Goal: Task Accomplishment & Management: Use online tool/utility

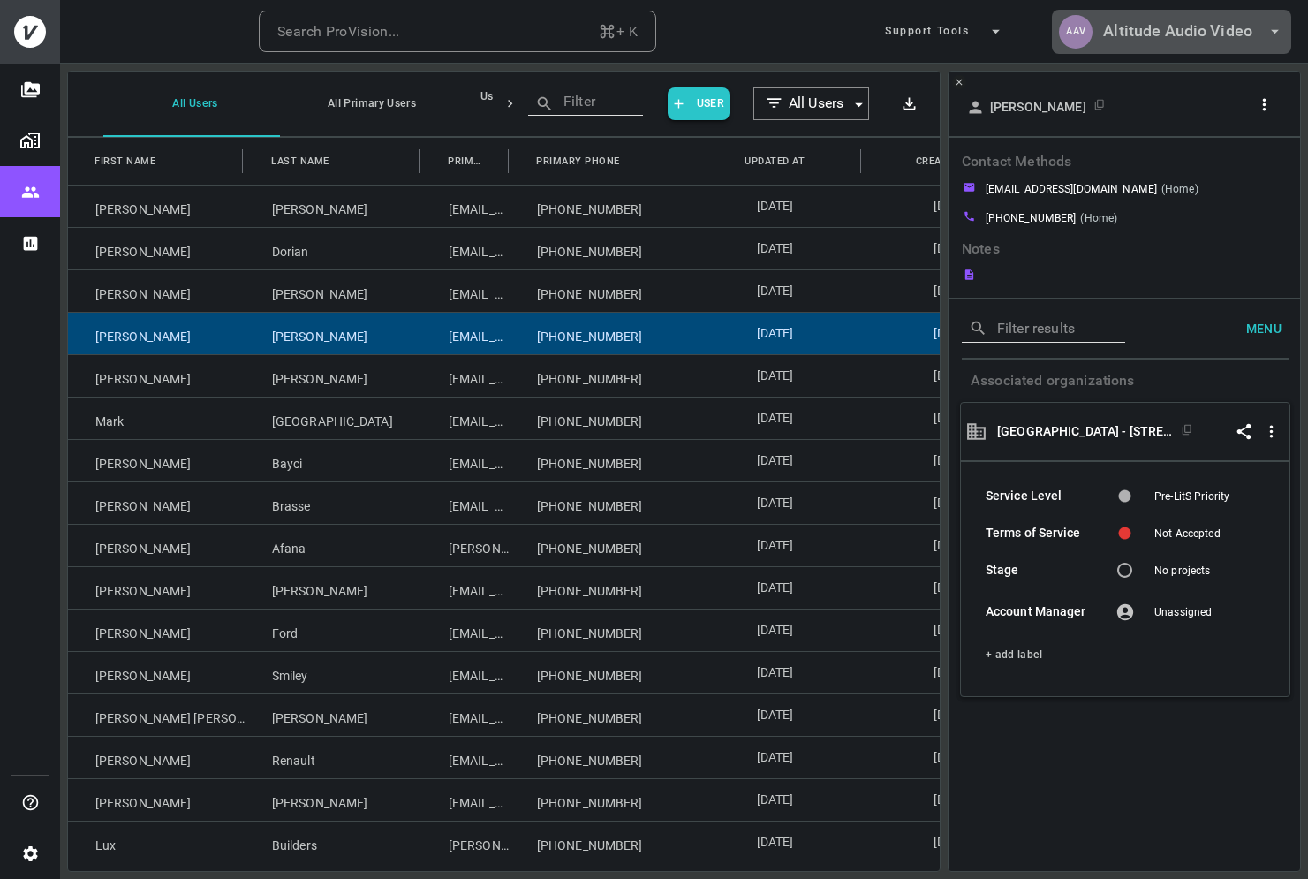
click at [1134, 27] on h6 "Altitude Audio Video" at bounding box center [1177, 32] width 149 height 26
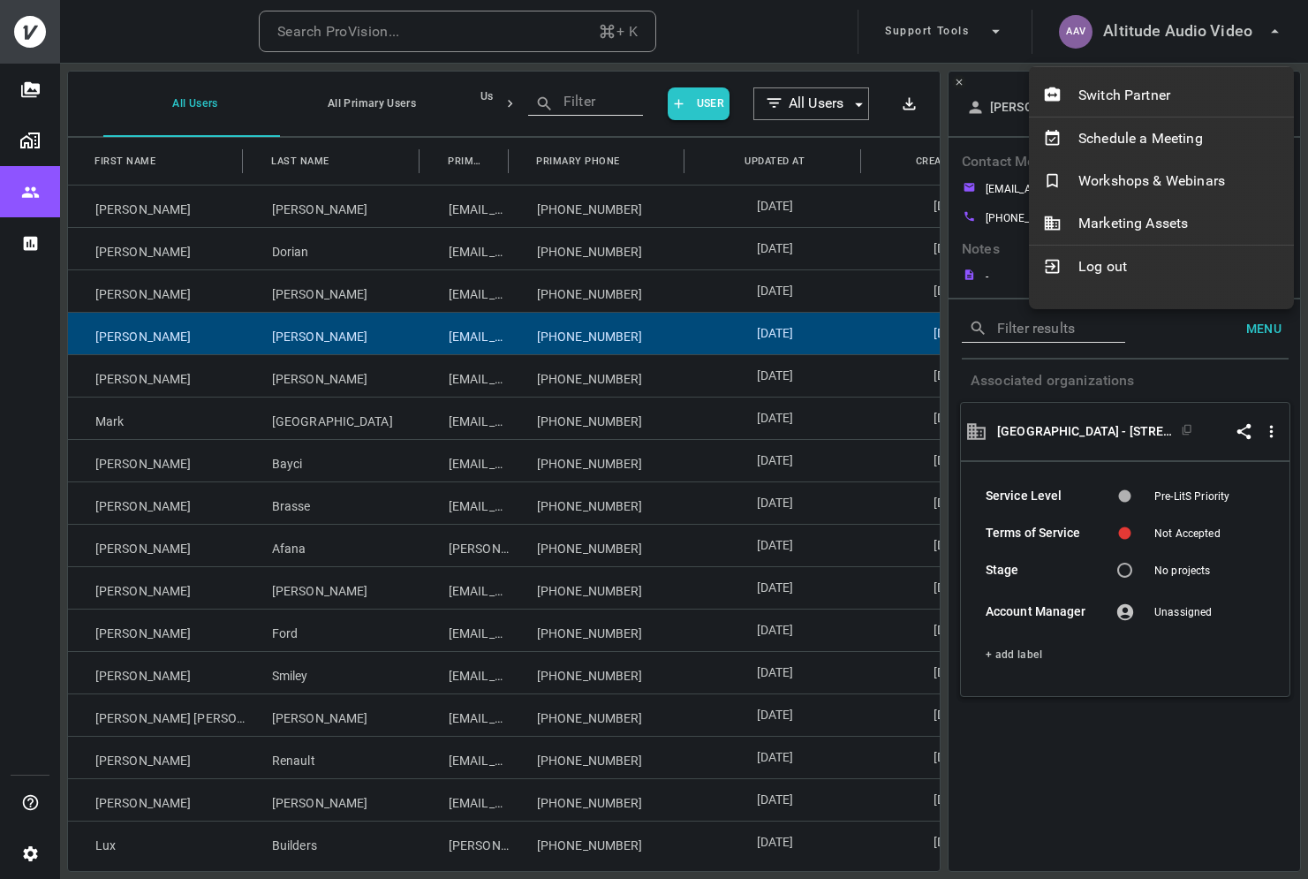
click at [1143, 64] on div at bounding box center [654, 439] width 1308 height 879
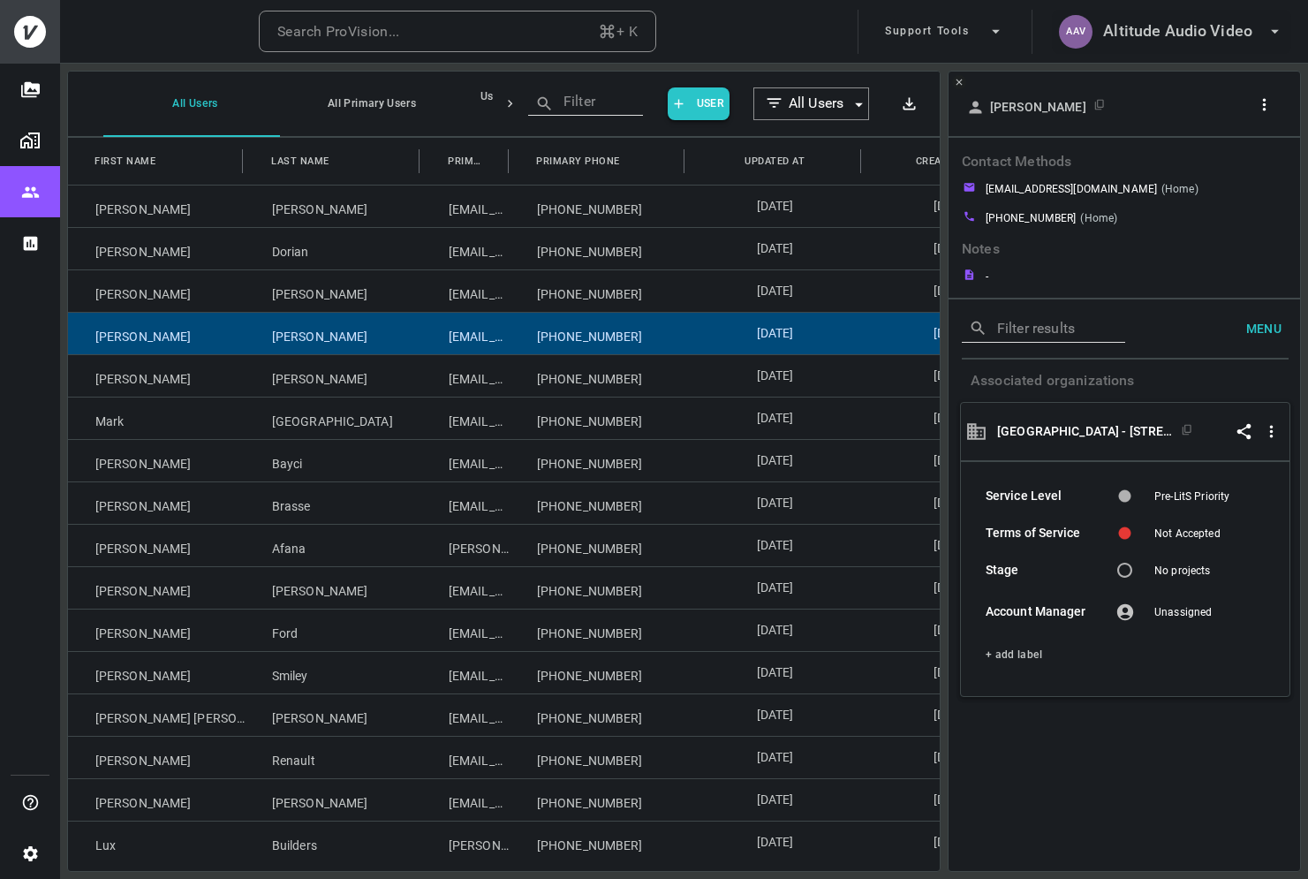
click at [1149, 42] on h6 "Altitude Audio Video" at bounding box center [1177, 32] width 149 height 26
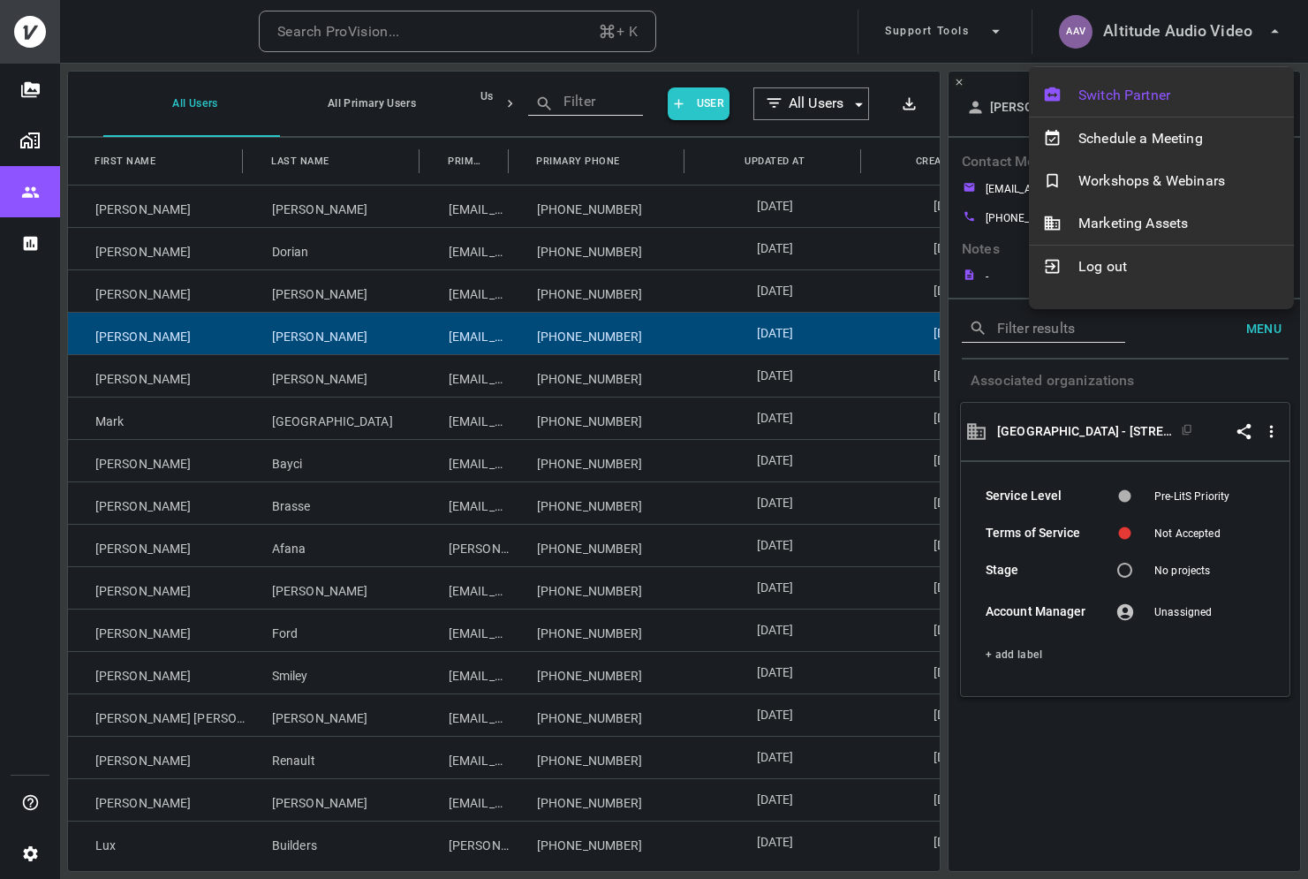
click at [1150, 95] on span "Switch Partner" at bounding box center [1178, 95] width 201 height 21
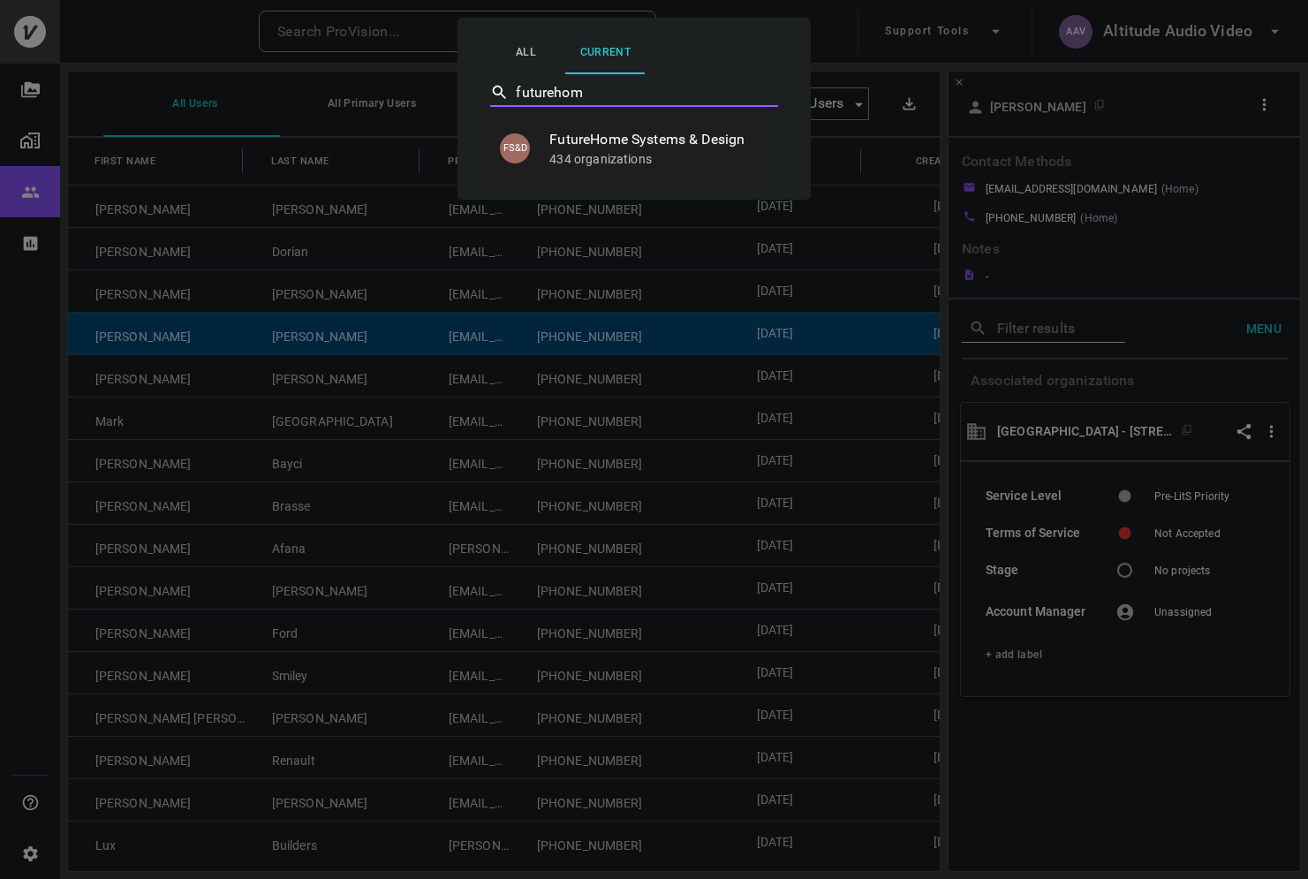
type input "futurehome"
click at [722, 146] on span "FutureHome Systems & Design" at bounding box center [654, 139] width 210 height 21
